Goal: Transaction & Acquisition: Obtain resource

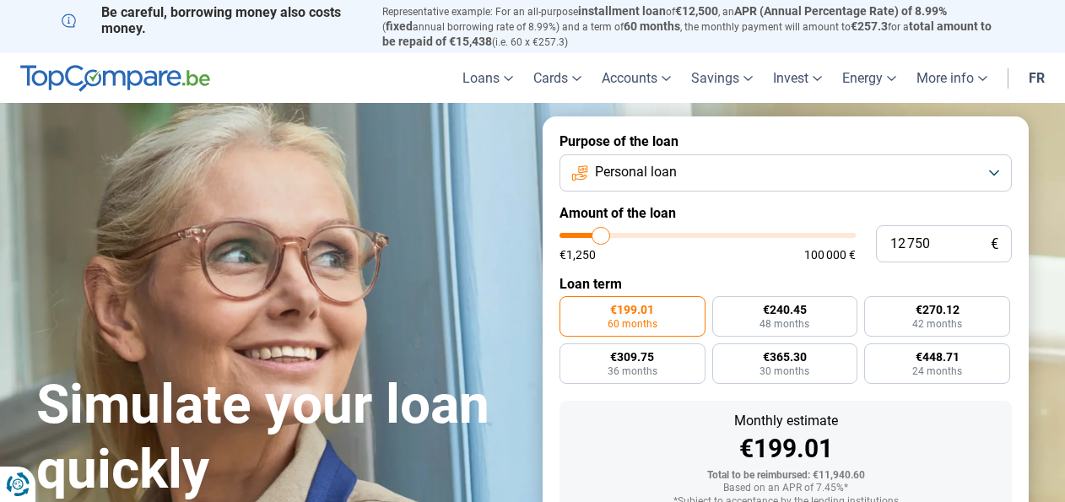
type input "13 000"
type input "13000"
click at [602, 238] on input "range" at bounding box center [707, 235] width 296 height 5
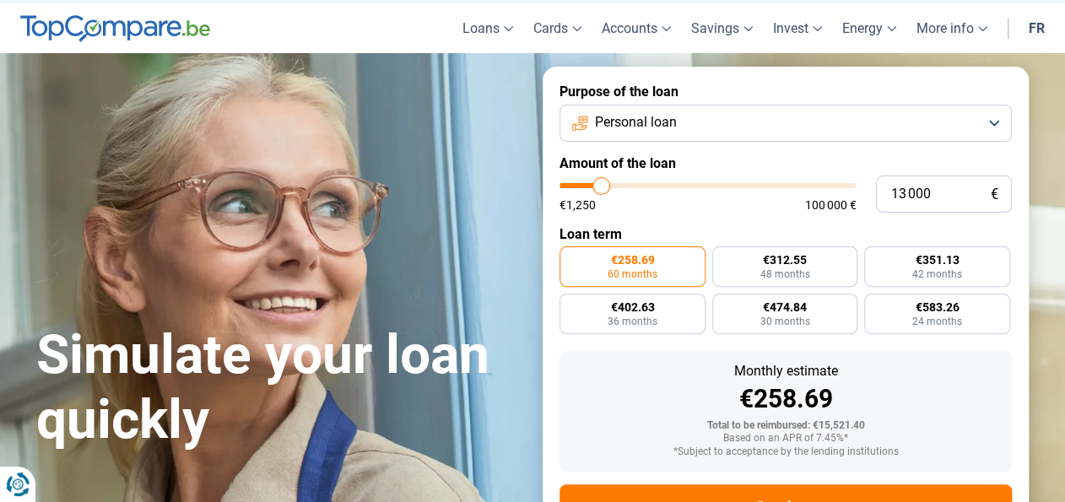
scroll to position [122, 0]
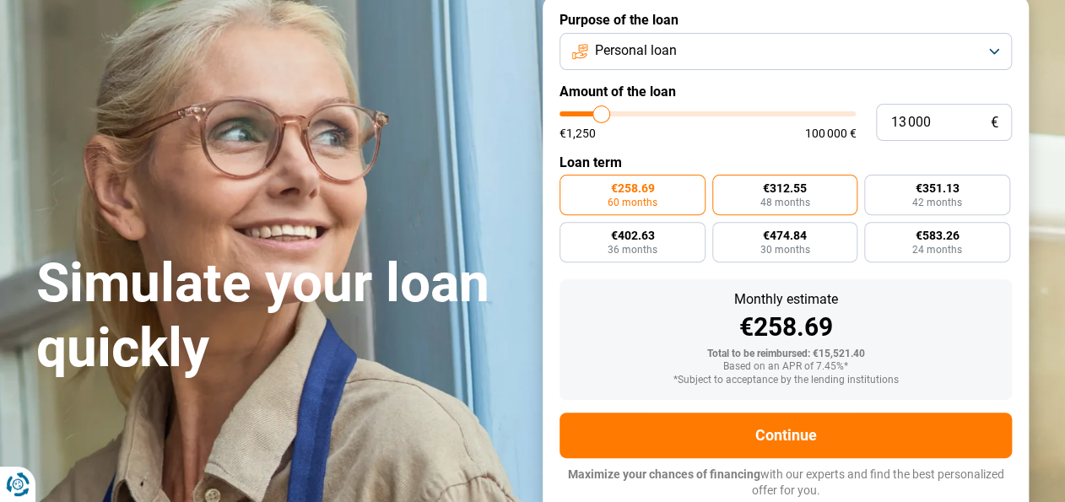
click at [793, 194] on span "€312.55" at bounding box center [785, 188] width 44 height 12
click at [723, 186] on input "€312.55 48 months" at bounding box center [717, 180] width 11 height 11
radio input "true"
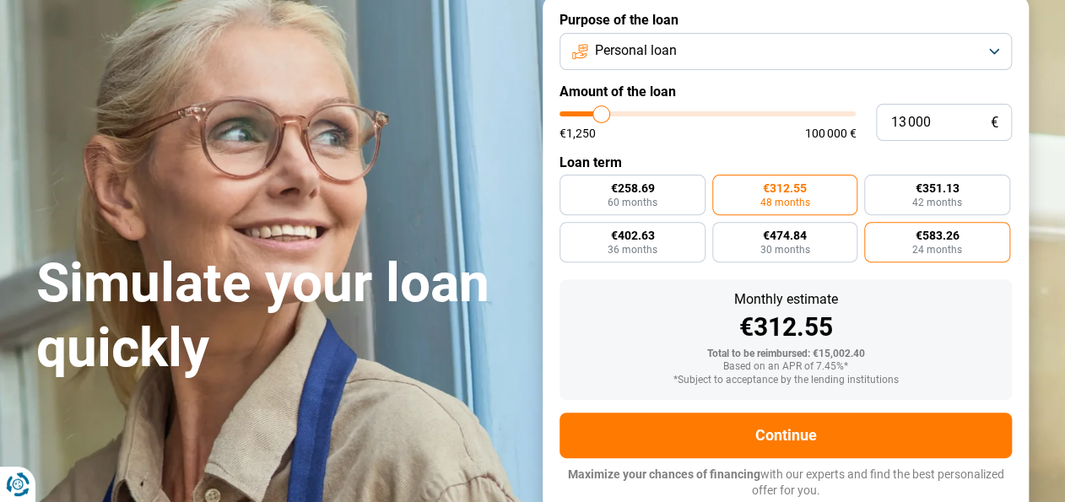
click at [902, 246] on label "€583.26 24 months" at bounding box center [937, 242] width 146 height 41
click at [875, 233] on input "€583.26 24 months" at bounding box center [869, 227] width 11 height 11
radio input "true"
click at [789, 203] on span "48 months" at bounding box center [784, 202] width 50 height 10
click at [723, 186] on input "€312.55 48 months" at bounding box center [717, 180] width 11 height 11
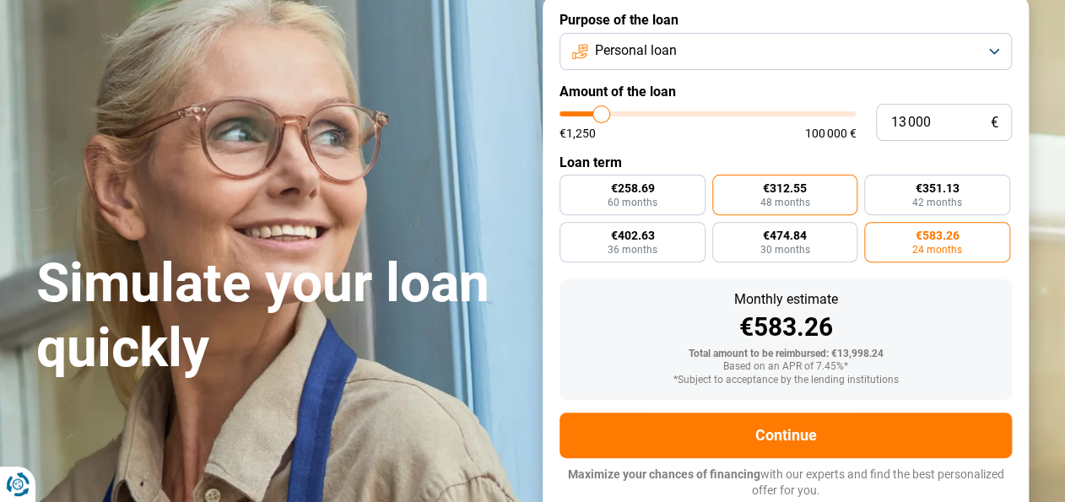
radio input "true"
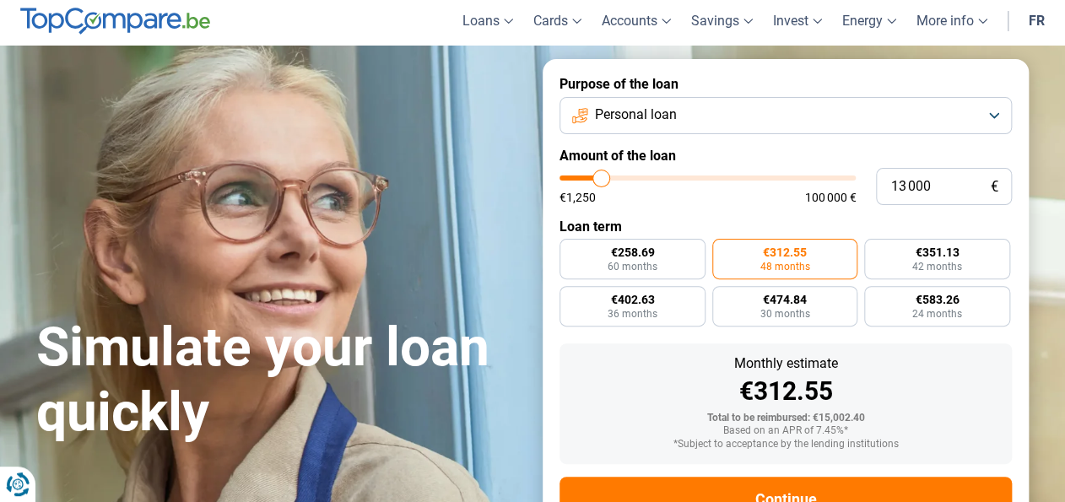
scroll to position [54, 0]
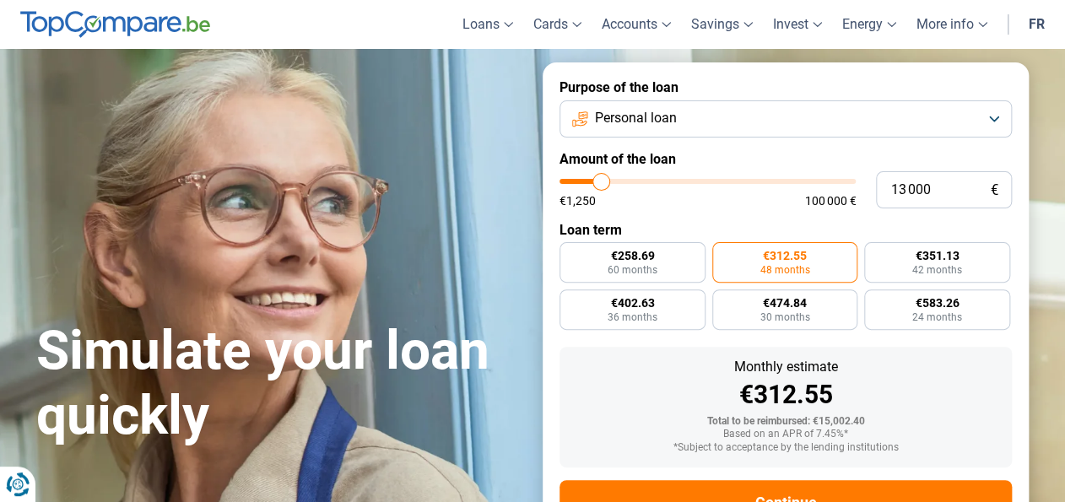
click at [774, 135] on button "Personal loan" at bounding box center [785, 118] width 452 height 37
